Goal: Information Seeking & Learning: Learn about a topic

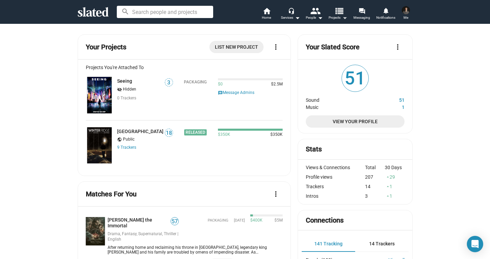
click at [341, 15] on mat-icon "view_list" at bounding box center [338, 11] width 10 height 10
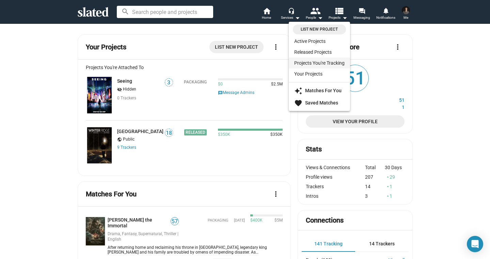
click at [325, 66] on link "Projects You're Tracking" at bounding box center [319, 63] width 61 height 11
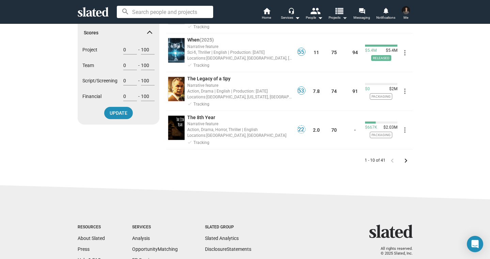
scroll to position [329, 0]
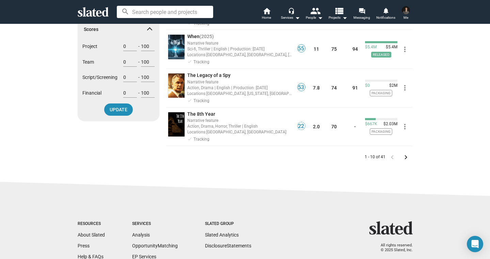
click at [407, 157] on mat-icon "keyboard_arrow_right" at bounding box center [405, 157] width 8 height 8
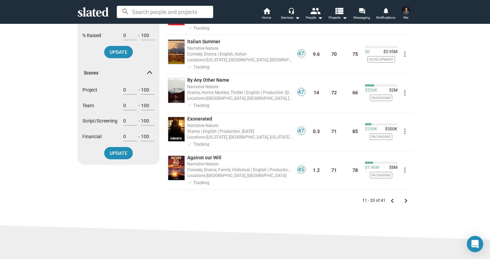
scroll to position [287, 0]
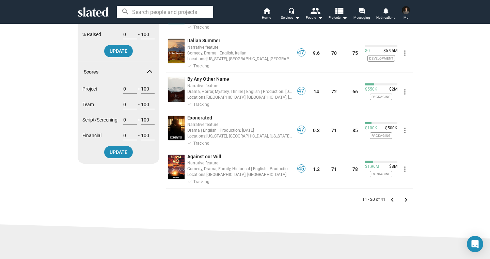
click at [406, 201] on mat-icon "keyboard_arrow_right" at bounding box center [405, 200] width 8 height 8
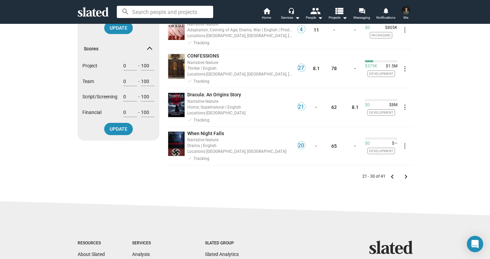
scroll to position [317, 0]
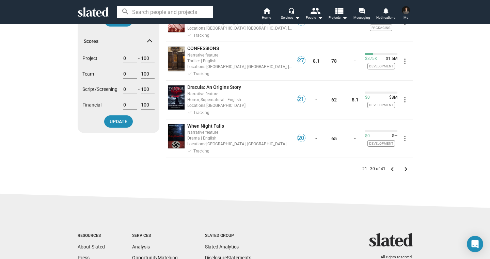
click at [406, 169] on mat-icon "keyboard_arrow_right" at bounding box center [405, 169] width 8 height 8
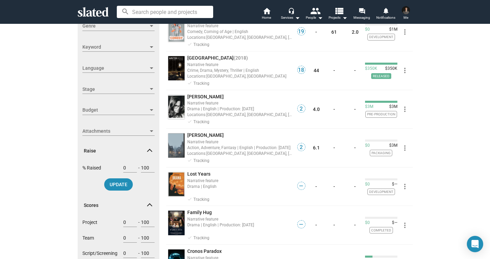
scroll to position [154, 0]
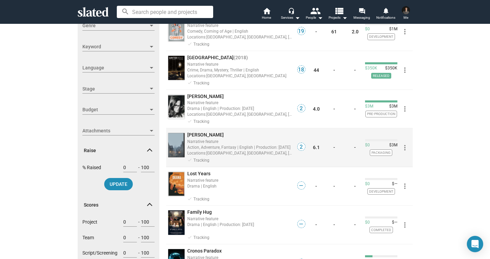
click at [196, 136] on span "[PERSON_NAME]" at bounding box center [205, 134] width 36 height 5
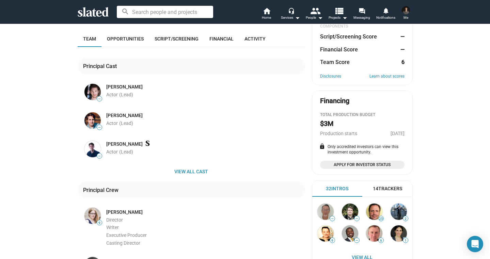
scroll to position [113, 0]
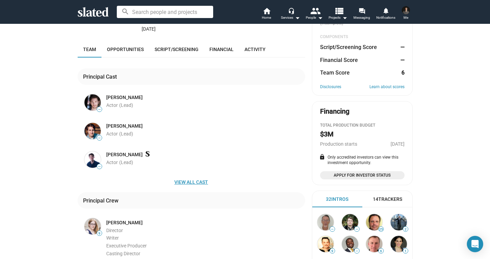
click at [187, 180] on span "View all cast" at bounding box center [191, 182] width 216 height 12
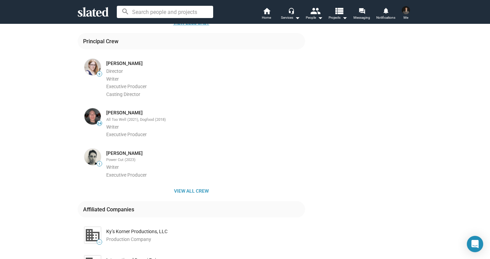
scroll to position [563, 0]
click at [188, 185] on span "View all crew" at bounding box center [191, 190] width 216 height 12
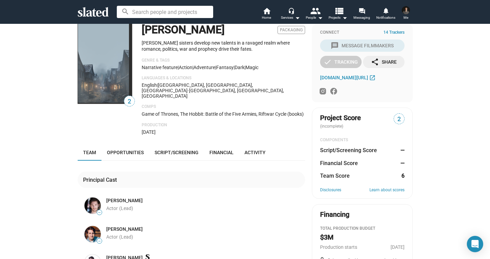
scroll to position [0, 0]
